Goal: Task Accomplishment & Management: Manage account settings

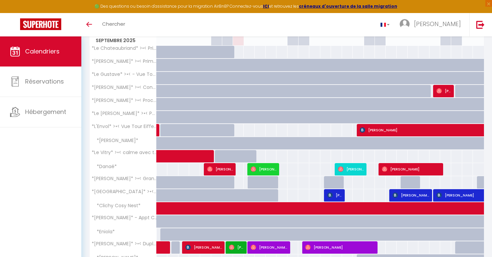
scroll to position [113, 0]
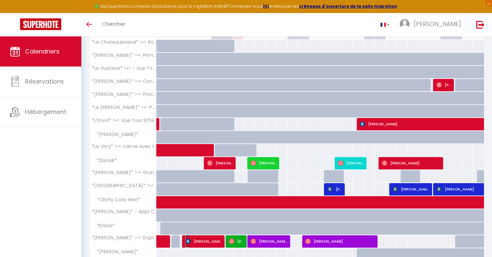
click at [214, 242] on span "[PERSON_NAME]" at bounding box center [203, 241] width 37 height 13
select select "OK"
select select "1"
select select "0"
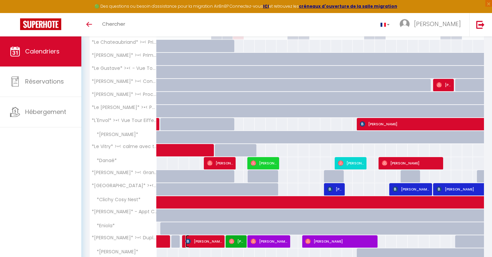
select select "1"
select select
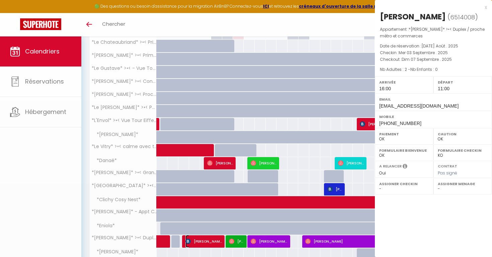
select select "36750"
select select "22827"
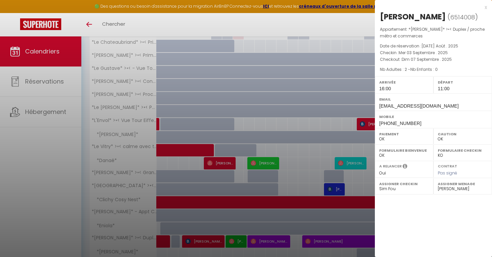
click at [269, 146] on div at bounding box center [246, 128] width 492 height 257
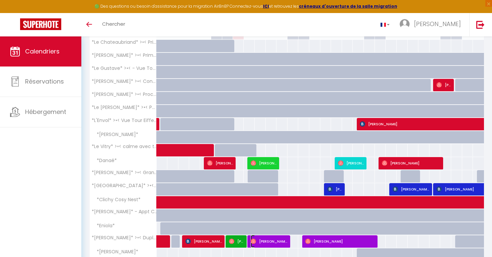
click at [276, 242] on span "[PERSON_NAME]" at bounding box center [269, 241] width 37 height 13
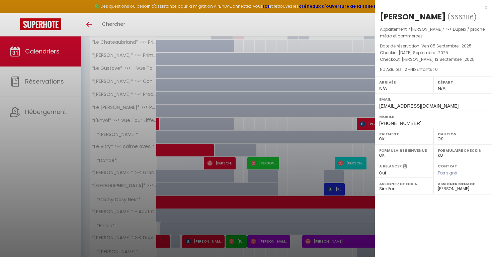
click at [312, 159] on div at bounding box center [246, 128] width 492 height 257
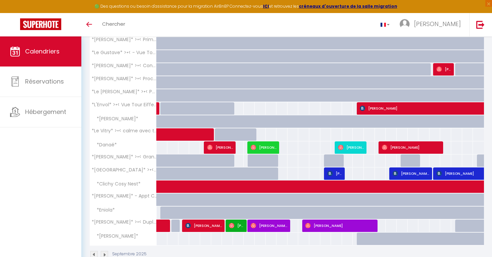
scroll to position [145, 0]
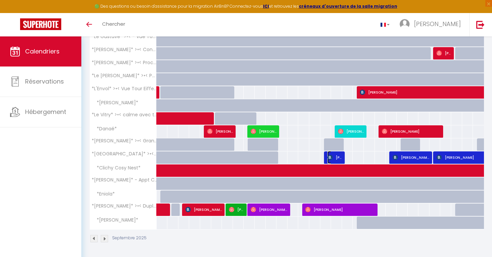
click at [335, 157] on span "[PERSON_NAME]" at bounding box center [334, 157] width 15 height 13
select select "KO"
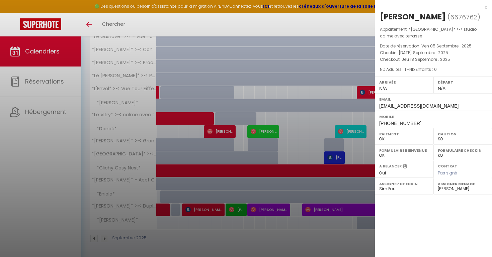
click at [296, 150] on div at bounding box center [246, 128] width 492 height 257
